Goal: Task Accomplishment & Management: Manage account settings

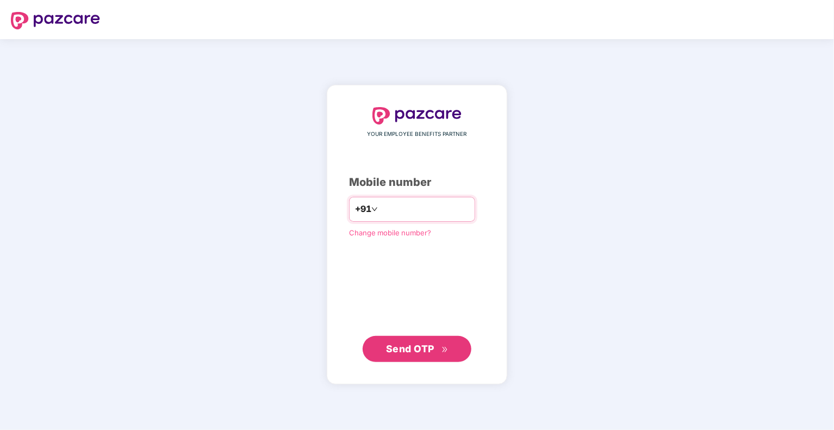
click at [372, 211] on icon "down" at bounding box center [374, 209] width 5 height 4
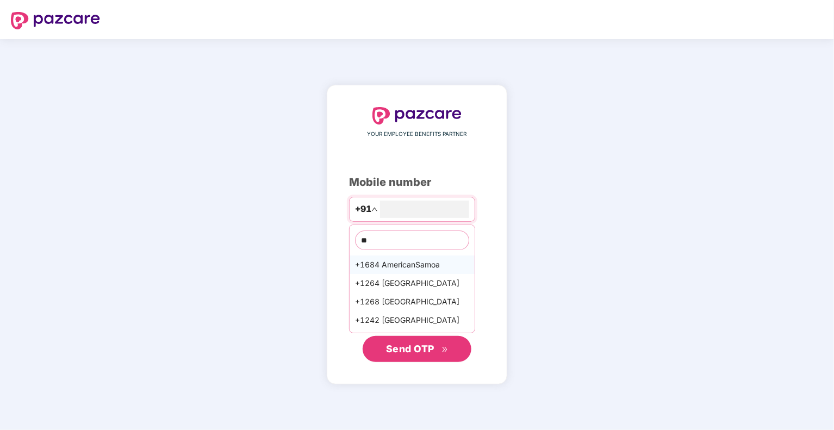
type input "*"
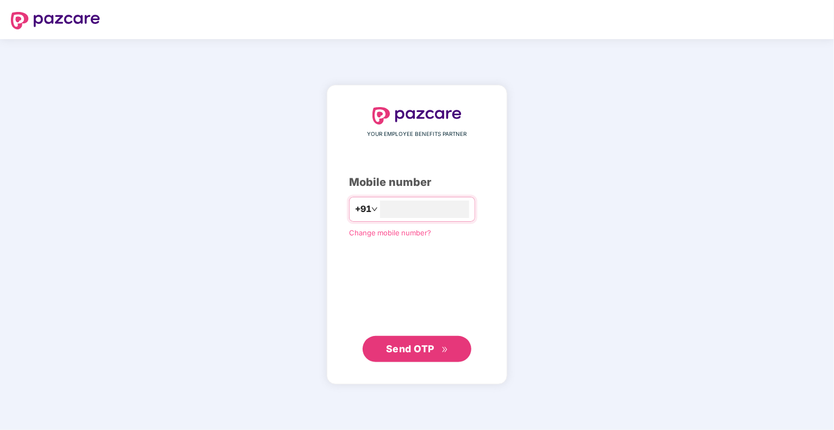
click at [238, 215] on div "YOUR EMPLOYEE BENEFITS PARTNER Mobile number +91 Change mobile number? Send OTP" at bounding box center [417, 234] width 834 height 391
click at [355, 205] on span "+91" at bounding box center [363, 209] width 16 height 14
type input "*"
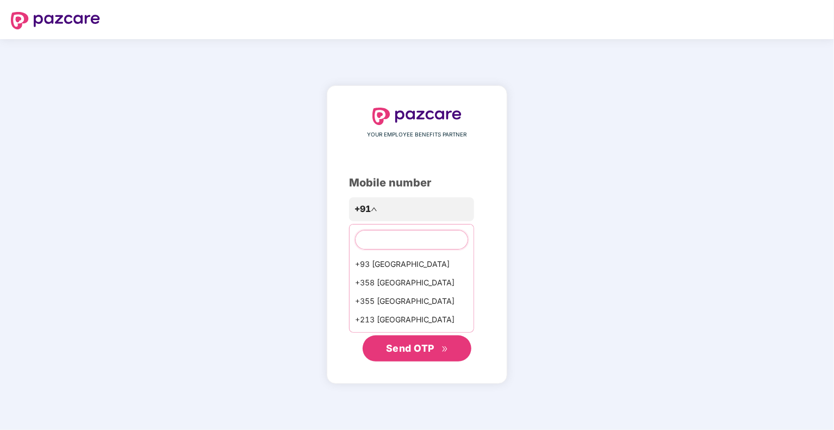
click at [364, 231] on input "text" at bounding box center [411, 240] width 113 height 20
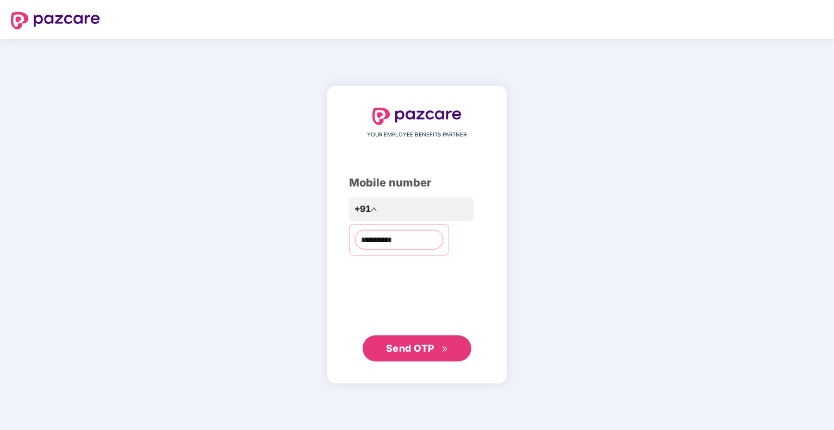
type input "**********"
click at [412, 345] on span "Send OTP" at bounding box center [410, 348] width 48 height 11
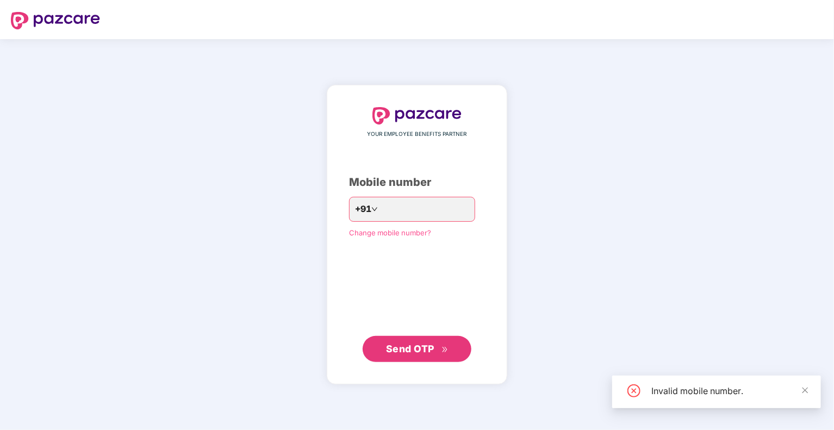
click at [359, 195] on div "YOUR EMPLOYEE BENEFITS PARTNER Mobile number +91 Change mobile number? Send OTP" at bounding box center [417, 235] width 136 height 256
click at [357, 207] on span "+91" at bounding box center [363, 209] width 16 height 14
click at [357, 244] on input "**********" at bounding box center [399, 241] width 88 height 20
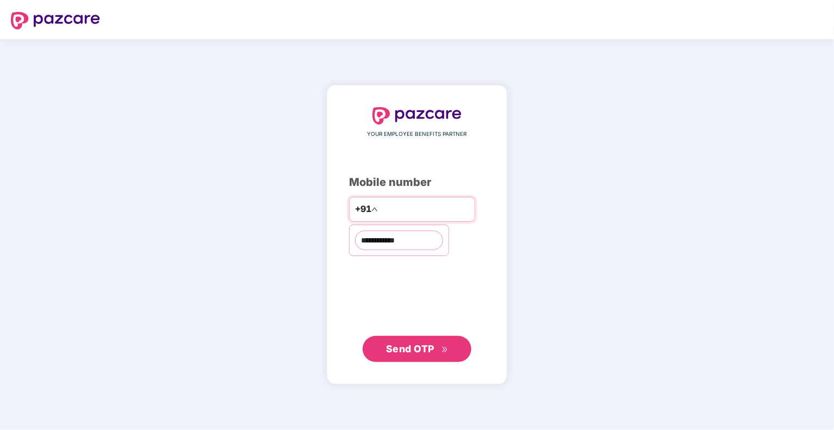
click at [355, 204] on span "+91" at bounding box center [363, 209] width 16 height 14
type input "**"
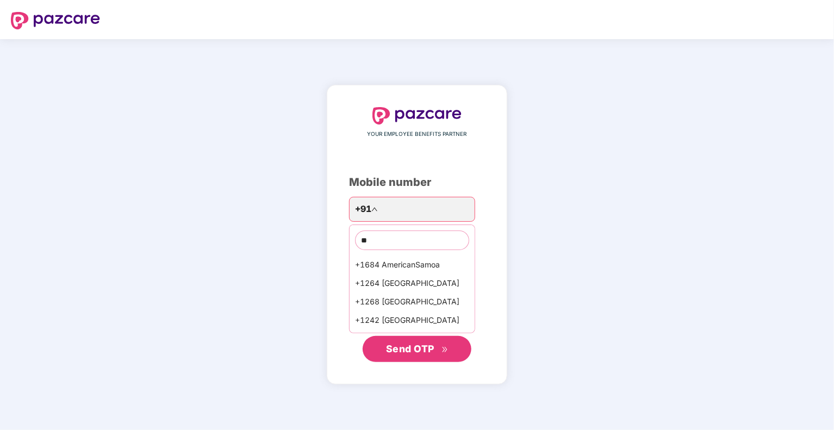
click at [576, 305] on div "YOUR EMPLOYEE BENEFITS PARTNER Mobile number +91 ** +1684 [GEOGRAPHIC_DATA] +12…" at bounding box center [417, 234] width 834 height 391
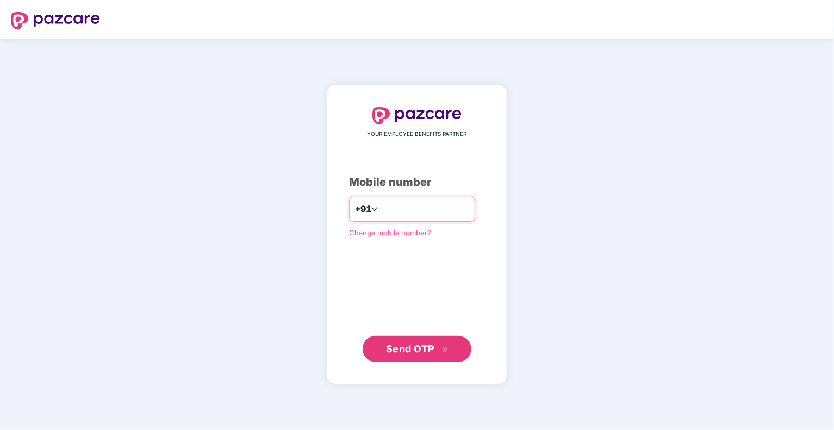
click at [355, 209] on span "+91" at bounding box center [363, 209] width 16 height 14
type input "*"
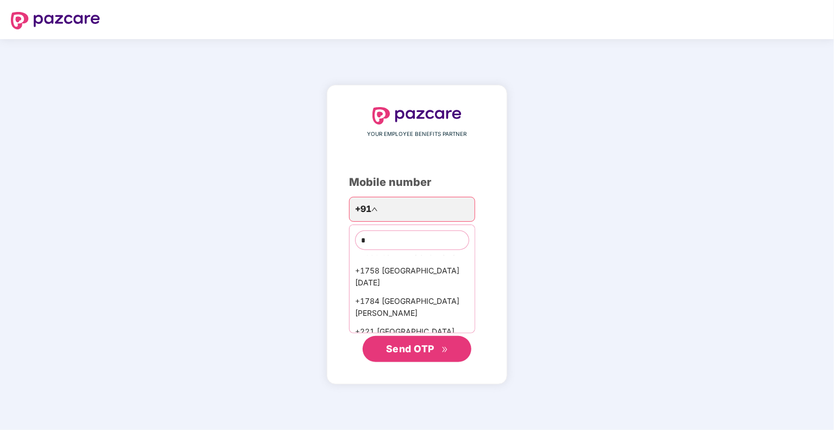
scroll to position [855, 0]
type input "*"
click at [360, 337] on div "+1 [GEOGRAPHIC_DATA]" at bounding box center [412, 346] width 125 height 18
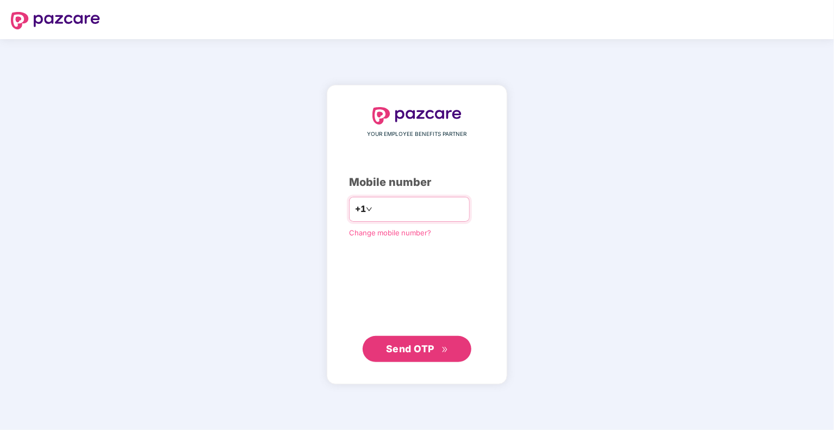
type input "**********"
click at [415, 357] on button "Send OTP" at bounding box center [417, 349] width 109 height 26
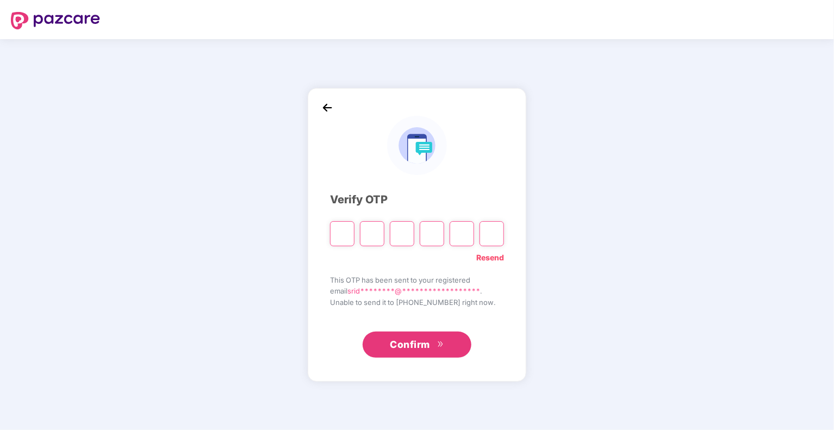
type input "*"
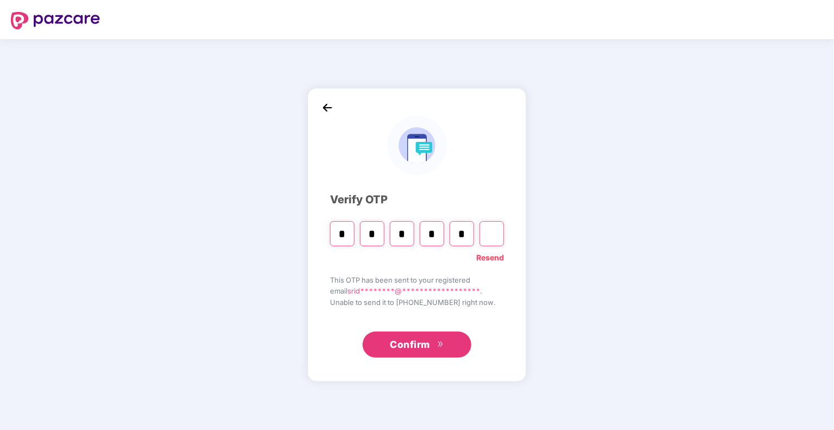
type input "*"
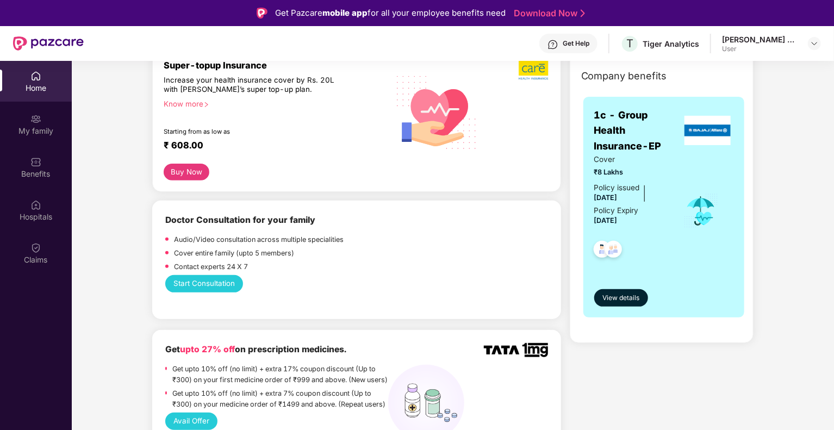
scroll to position [150, 0]
drag, startPoint x: 604, startPoint y: 221, endPoint x: 619, endPoint y: 224, distance: 14.5
click at [619, 224] on div "Policy Expiry [DATE]" at bounding box center [617, 216] width 45 height 23
click at [664, 242] on div at bounding box center [632, 247] width 75 height 40
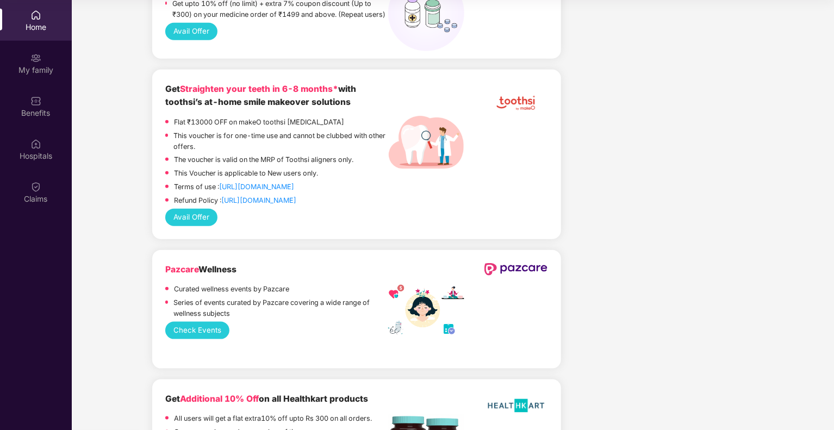
scroll to position [0, 0]
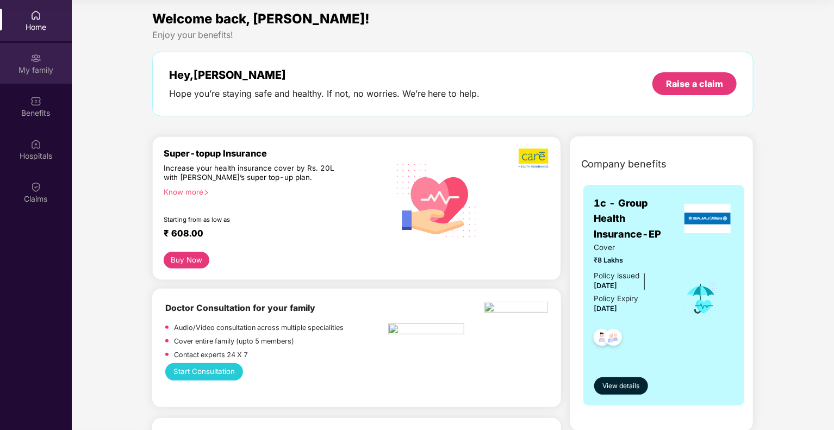
click at [35, 56] on img at bounding box center [35, 58] width 11 height 11
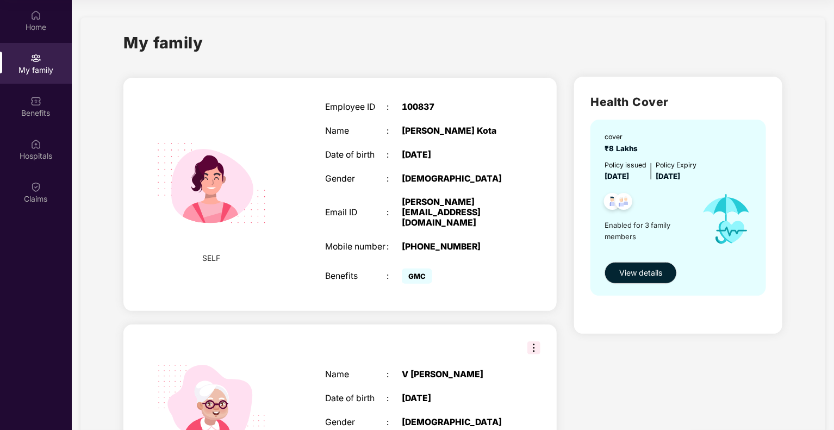
scroll to position [16, 0]
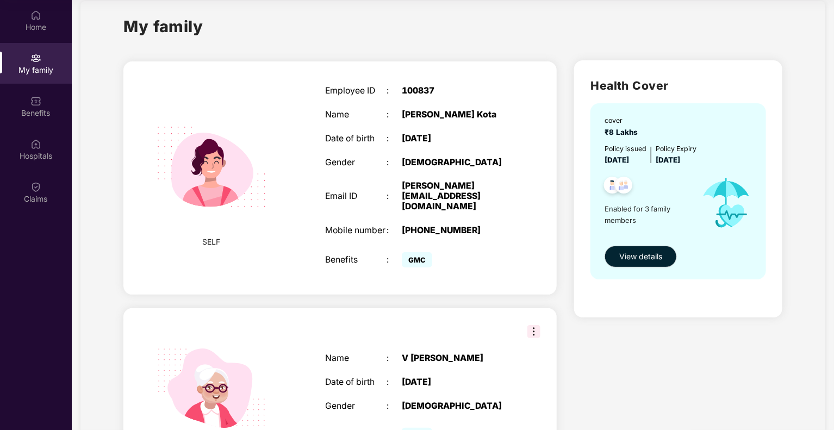
click at [394, 255] on div ":" at bounding box center [394, 260] width 15 height 10
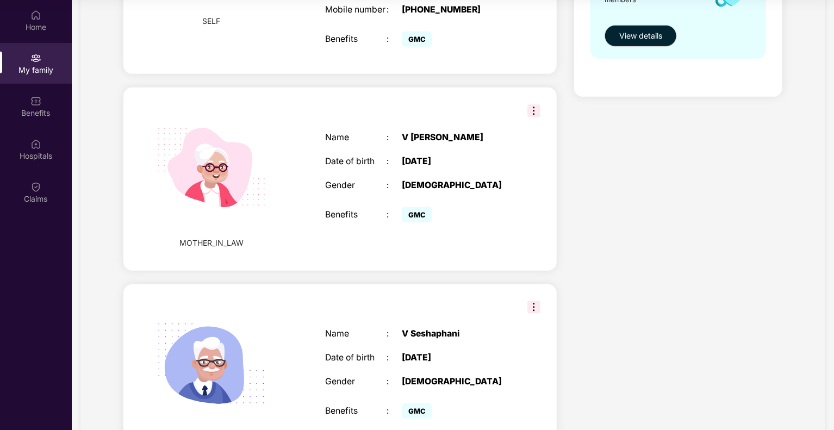
scroll to position [0, 0]
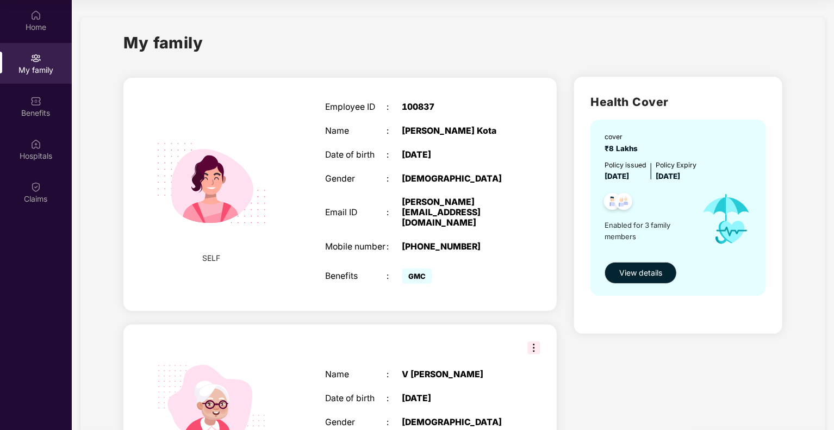
click at [535, 342] on img at bounding box center [534, 348] width 13 height 13
click at [426, 333] on div "MOTHER_IN_LAW Name : V [PERSON_NAME] Date of birth : [DEMOGRAPHIC_DATA] Gender …" at bounding box center [340, 416] width 434 height 183
click at [40, 28] on div "Home" at bounding box center [36, 27] width 72 height 11
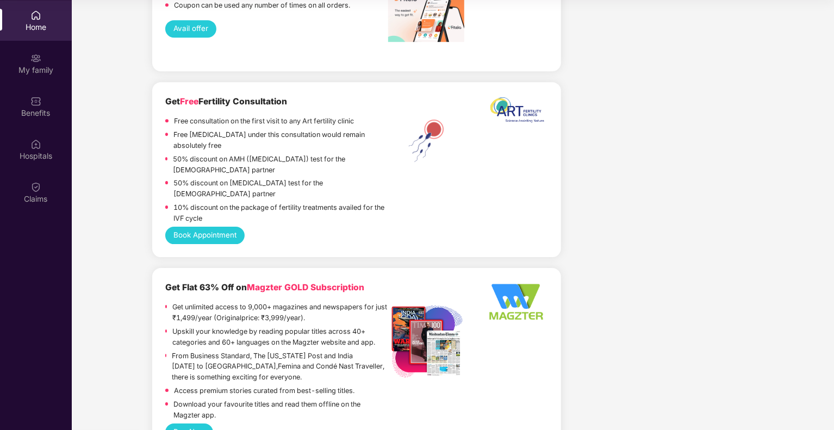
scroll to position [2169, 0]
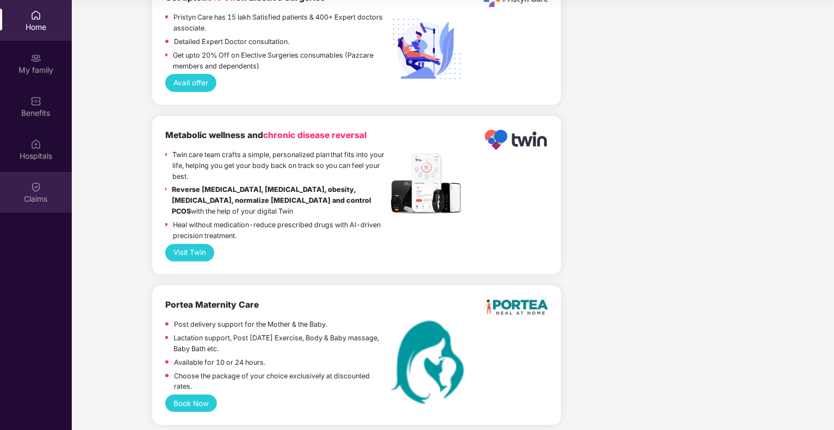
click at [43, 189] on div "Claims" at bounding box center [36, 192] width 72 height 41
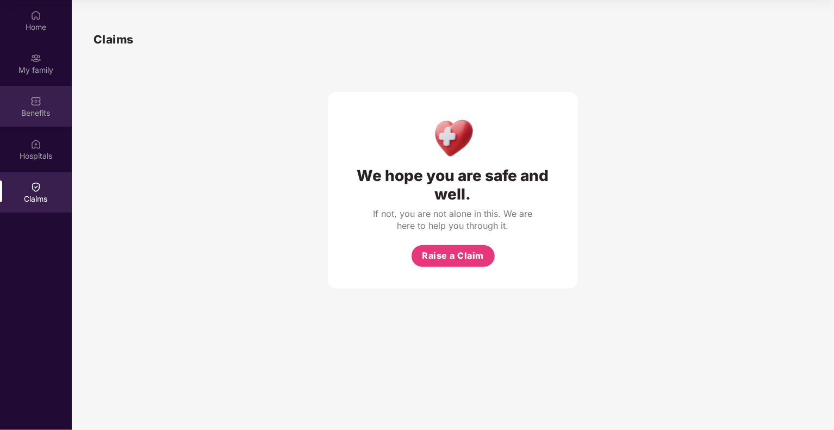
click at [36, 111] on div "Benefits" at bounding box center [36, 113] width 72 height 11
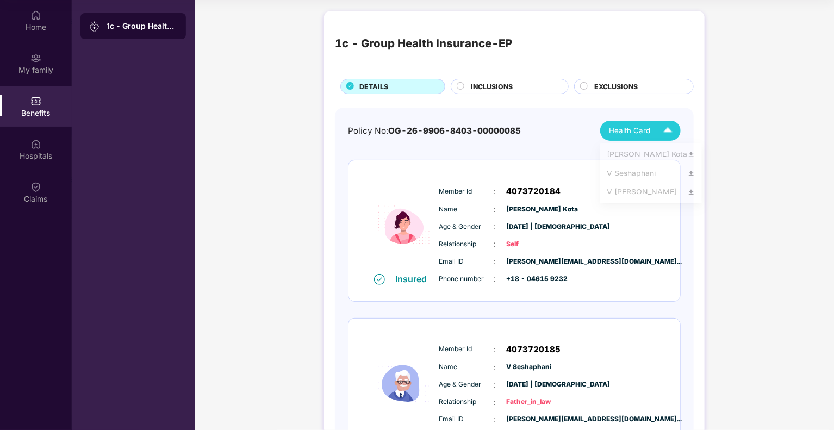
click at [672, 131] on img at bounding box center [668, 130] width 19 height 19
click at [688, 152] on img at bounding box center [692, 156] width 8 height 8
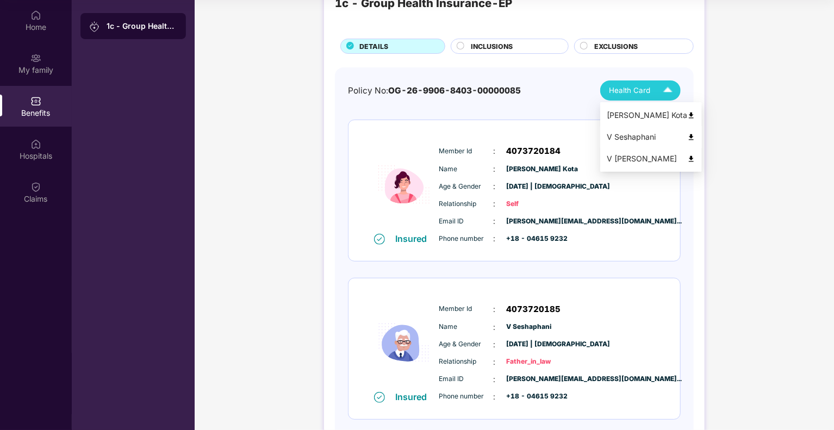
click at [688, 133] on img at bounding box center [692, 137] width 8 height 8
click at [671, 91] on img at bounding box center [668, 90] width 19 height 19
click at [688, 157] on img at bounding box center [692, 159] width 8 height 8
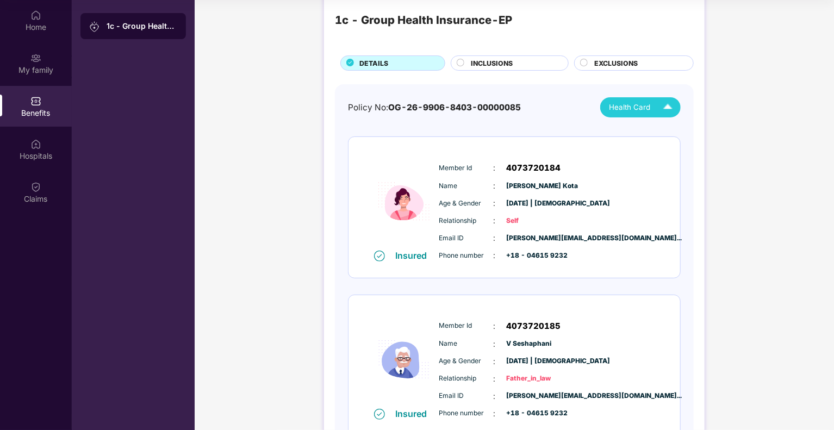
scroll to position [0, 0]
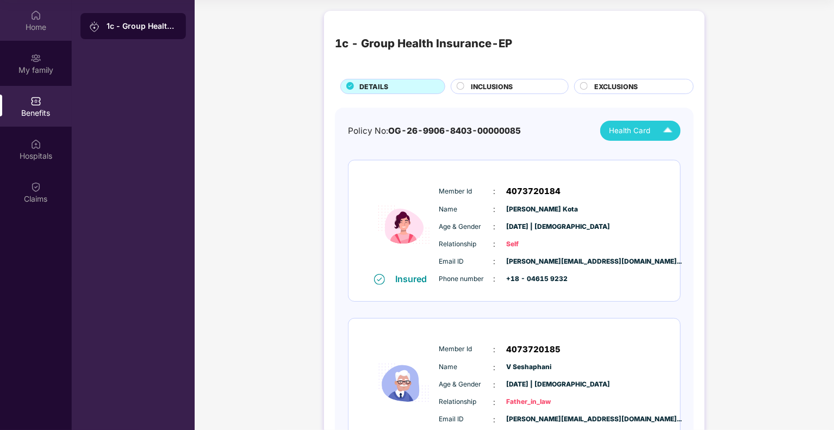
click at [46, 22] on div "Home" at bounding box center [36, 27] width 72 height 11
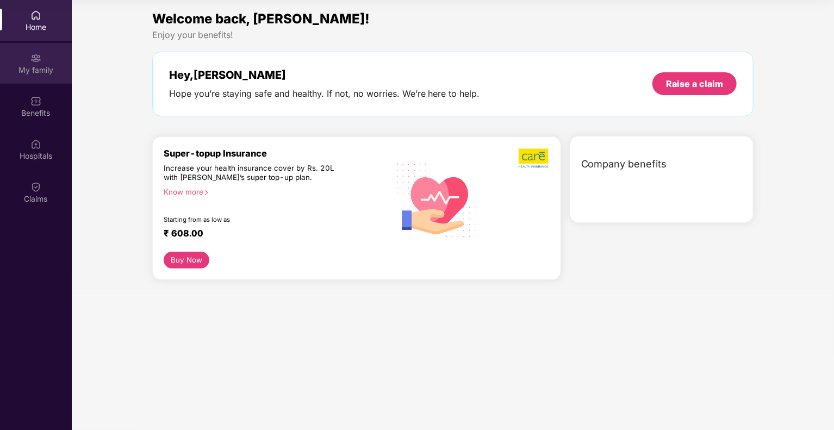
click at [40, 76] on div "My family" at bounding box center [36, 63] width 72 height 41
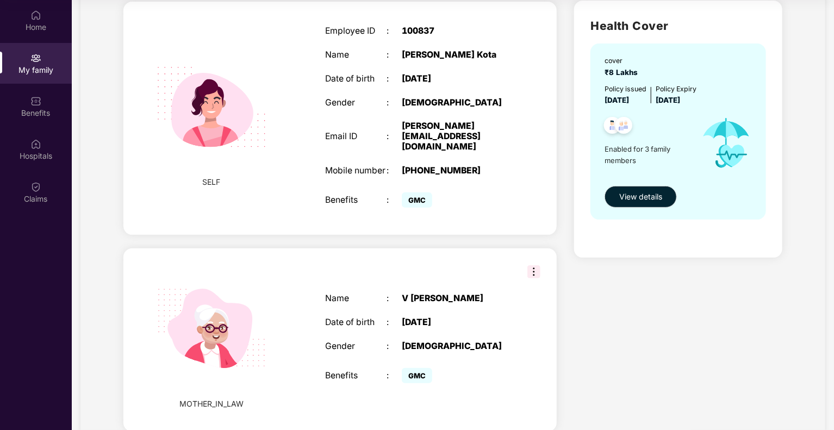
scroll to position [75, 0]
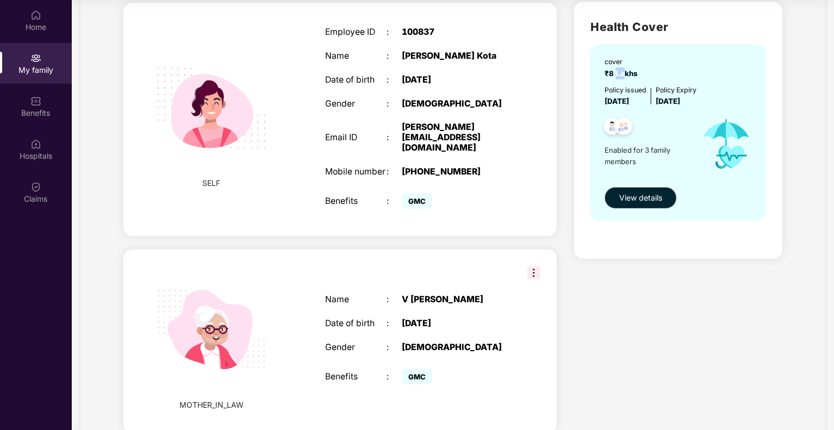
drag, startPoint x: 626, startPoint y: 76, endPoint x: 614, endPoint y: 76, distance: 12.0
click at [614, 76] on span "₹8 Lakhs" at bounding box center [624, 73] width 38 height 9
click at [653, 72] on div "cover ₹8 Lakhs" at bounding box center [680, 68] width 150 height 22
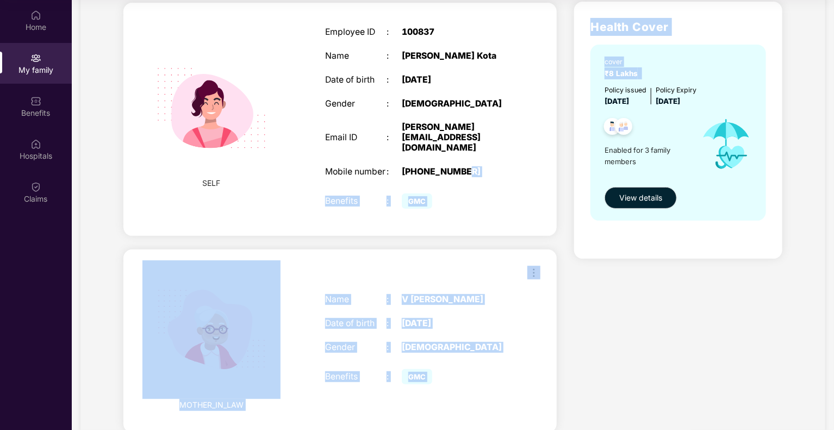
drag, startPoint x: 653, startPoint y: 72, endPoint x: 441, endPoint y: 196, distance: 246.0
click at [441, 196] on div "SELF Employee ID : 100837 Name : [PERSON_NAME] Date of birth : [DEMOGRAPHIC_DAT…" at bounding box center [453, 318] width 677 height 650
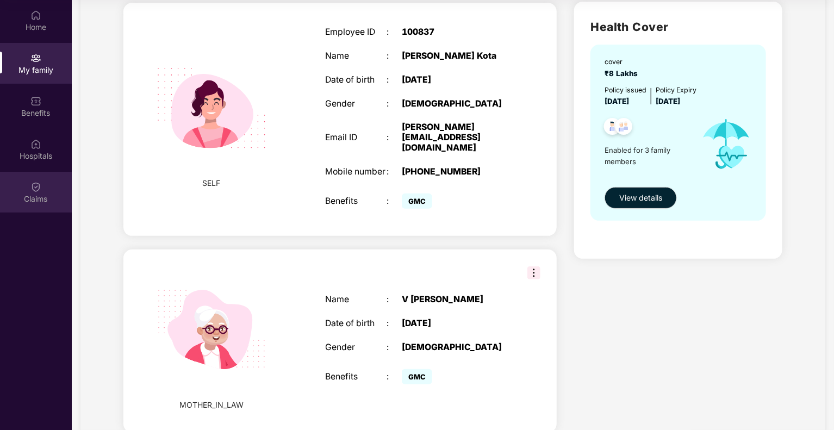
click at [36, 195] on div "Claims" at bounding box center [36, 199] width 72 height 11
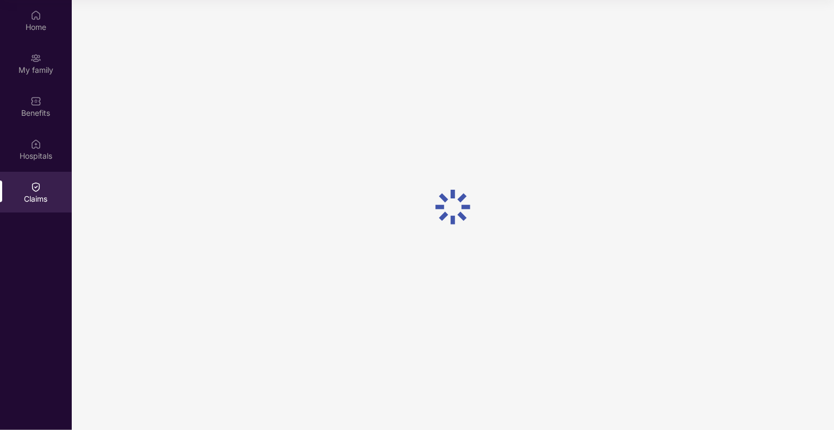
scroll to position [0, 0]
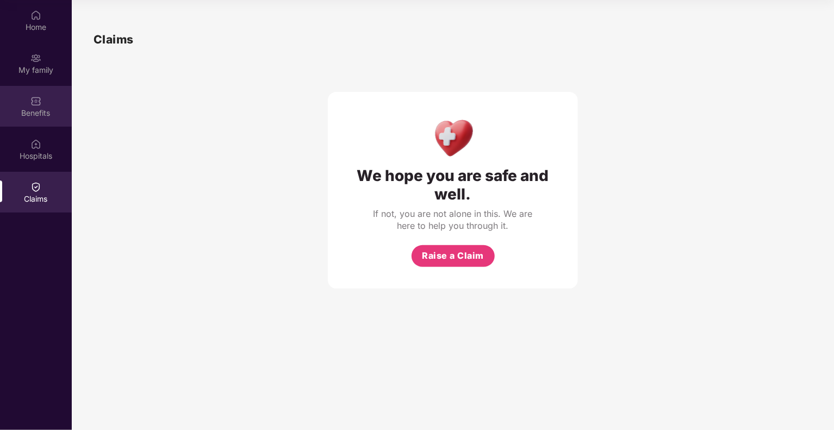
click at [38, 117] on div "Benefits" at bounding box center [36, 113] width 72 height 11
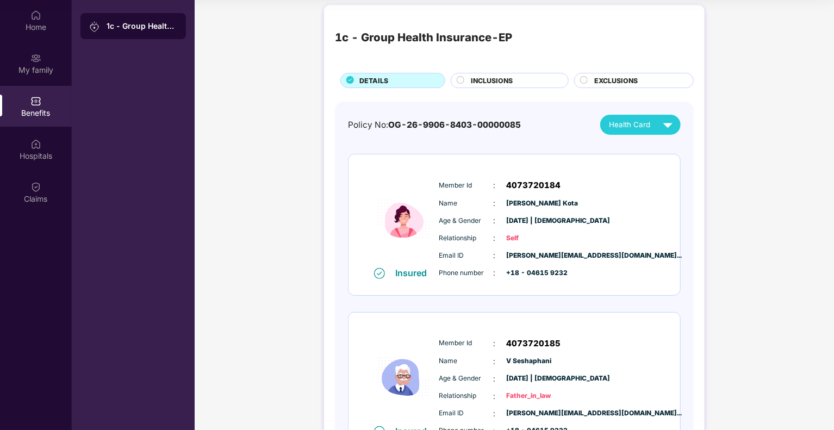
scroll to position [7, 0]
click at [462, 74] on div "INCLUSIONS" at bounding box center [510, 79] width 118 height 15
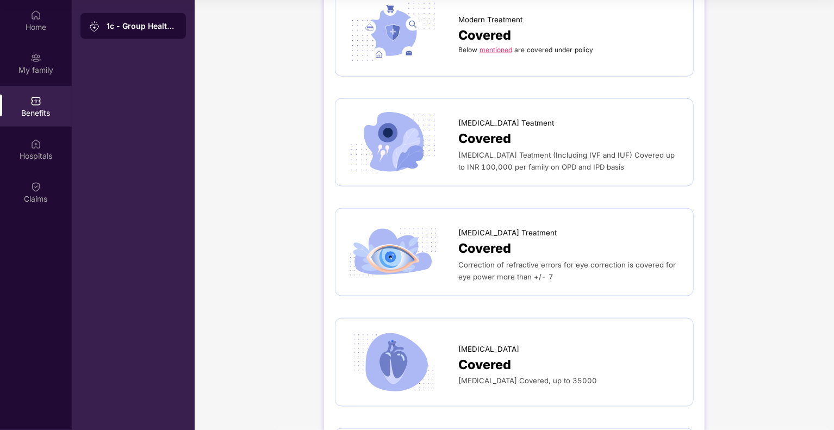
scroll to position [0, 0]
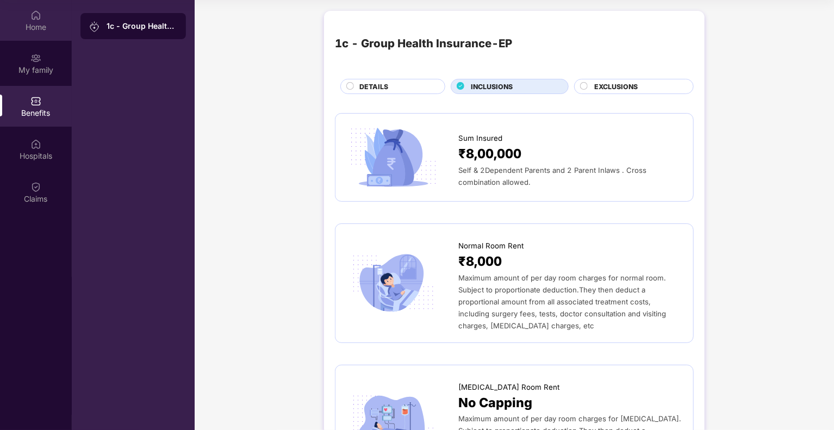
click at [28, 18] on div "Home" at bounding box center [36, 20] width 72 height 41
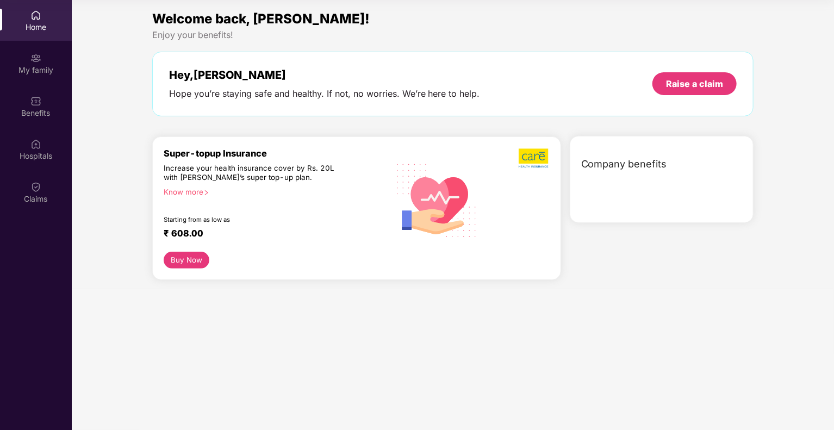
click at [735, 76] on div "Raise a claim" at bounding box center [695, 83] width 84 height 23
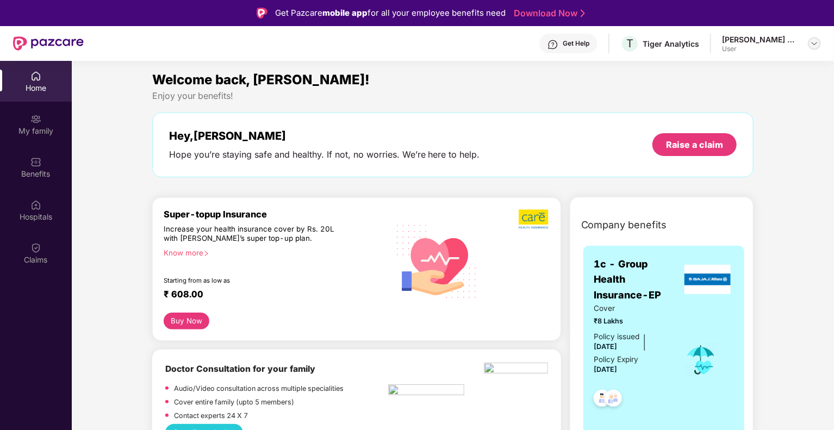
click at [818, 42] on img at bounding box center [815, 43] width 9 height 9
click at [714, 66] on div "Logout" at bounding box center [763, 69] width 141 height 21
